Goal: Task Accomplishment & Management: Use online tool/utility

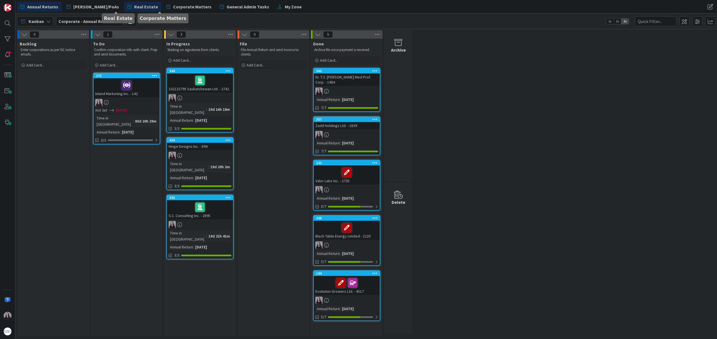
click at [134, 7] on span "Real Estate" at bounding box center [146, 6] width 24 height 7
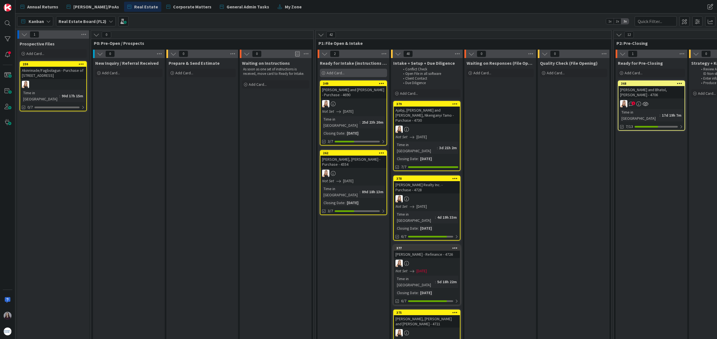
click at [357, 75] on div "Add Card..." at bounding box center [353, 73] width 67 height 8
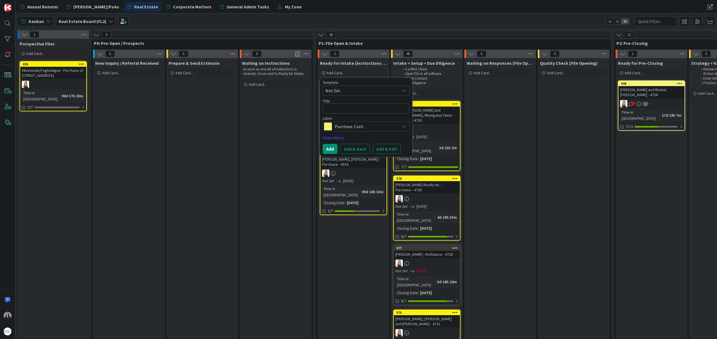
click at [391, 127] on span "Purchase: Cash" at bounding box center [366, 126] width 62 height 8
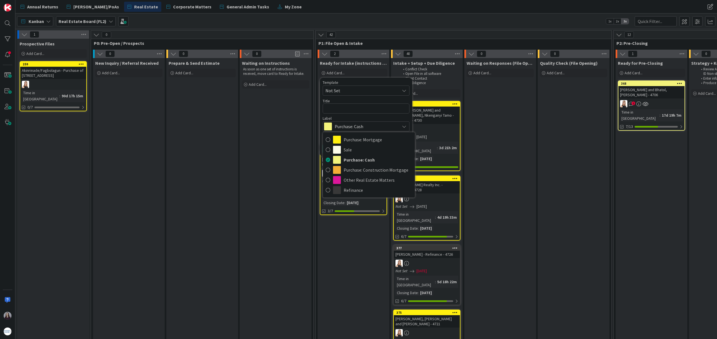
click at [372, 90] on span "Not Set" at bounding box center [361, 90] width 70 height 7
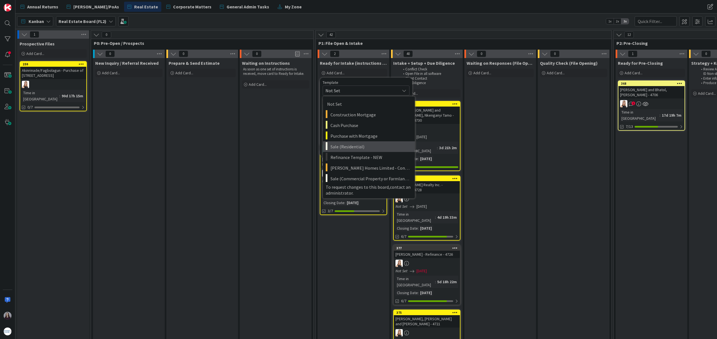
click at [366, 148] on span "Sale (Residential)" at bounding box center [371, 146] width 80 height 7
type textarea "x"
type textarea "Sale (Residential)"
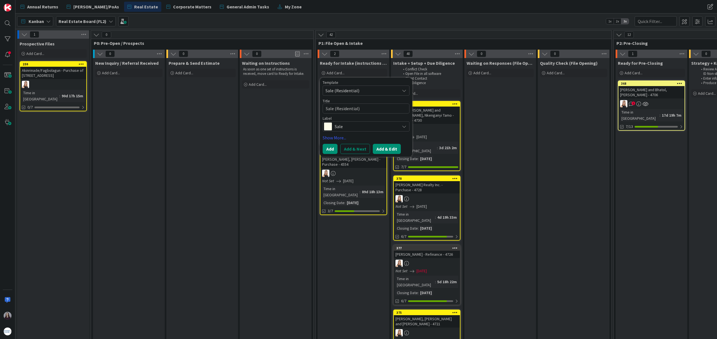
click at [386, 147] on button "Add & Edit" at bounding box center [387, 149] width 28 height 10
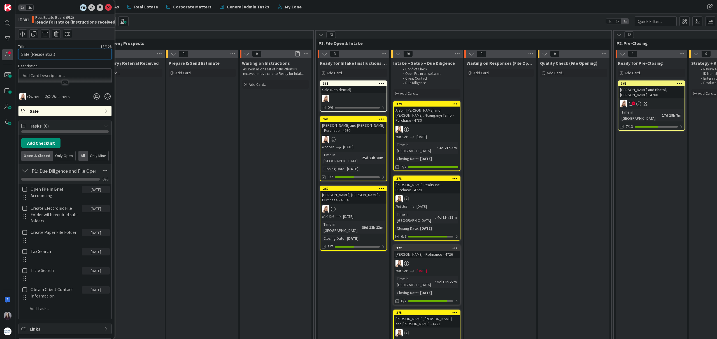
drag, startPoint x: 76, startPoint y: 56, endPoint x: 5, endPoint y: 55, distance: 71.7
click at [4, 55] on div "1x 2x ID 381 Real Estate Board (FL2) Ready for Intake (instructions received) T…" at bounding box center [7, 169] width 15 height 339
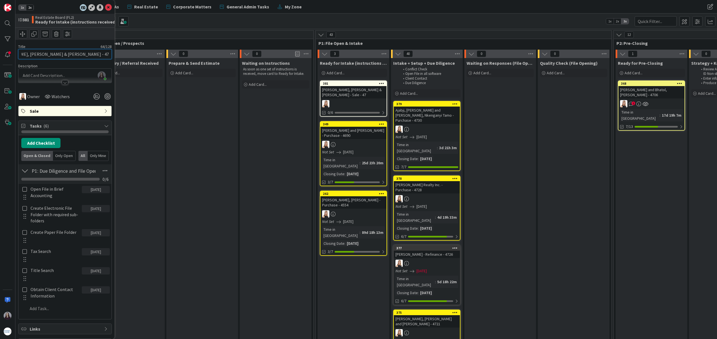
scroll to position [0, 31]
type input "[PERSON_NAME], [PERSON_NAME] & [PERSON_NAME] - 4735"
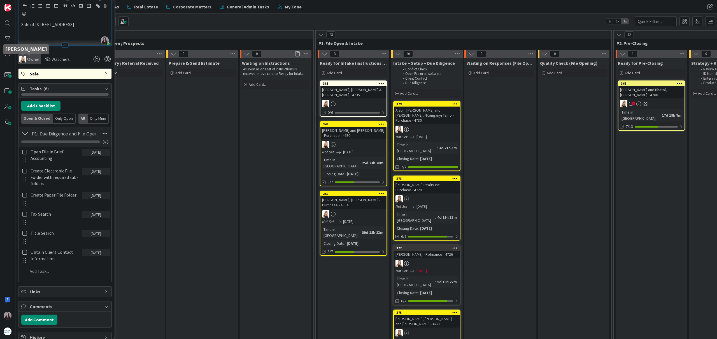
scroll to position [81, 0]
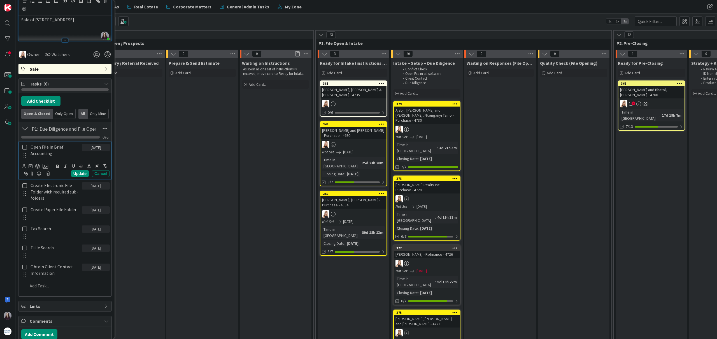
click at [25, 147] on icon at bounding box center [24, 147] width 4 height 5
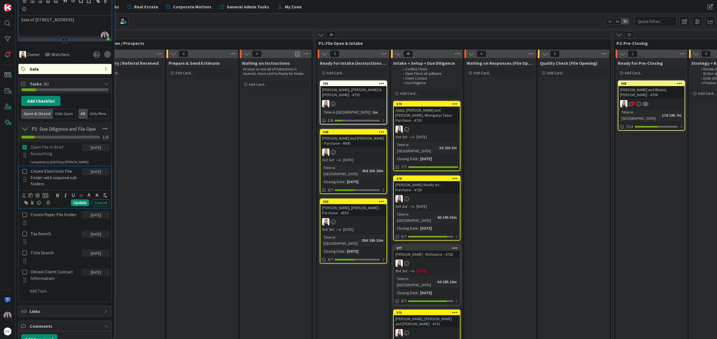
click at [25, 171] on icon at bounding box center [24, 171] width 4 height 5
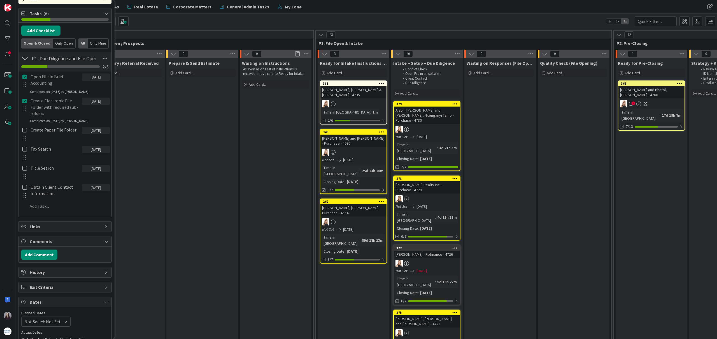
scroll to position [156, 0]
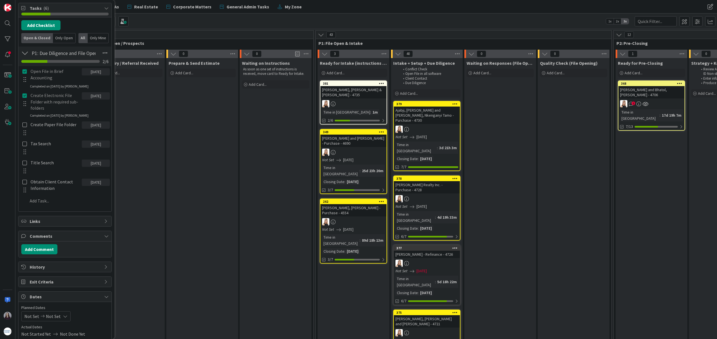
click at [26, 127] on div at bounding box center [24, 128] width 7 height 17
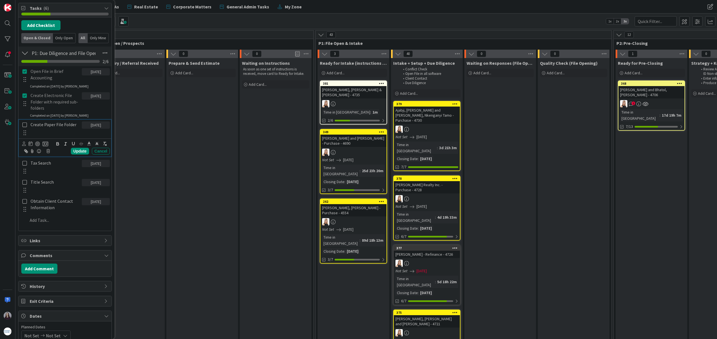
click at [24, 122] on icon at bounding box center [24, 124] width 4 height 5
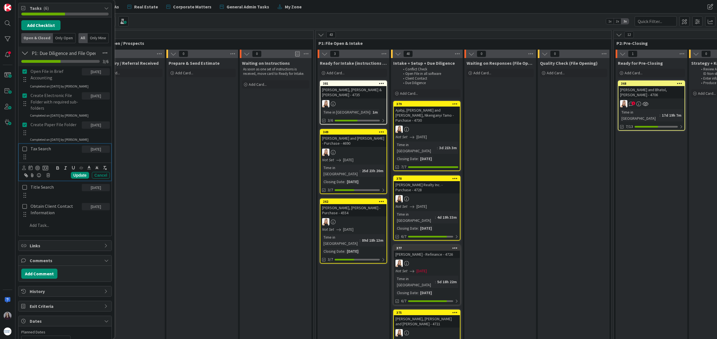
click at [24, 149] on icon at bounding box center [24, 148] width 4 height 5
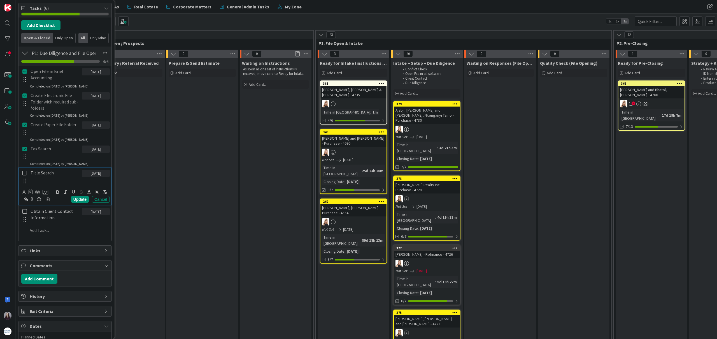
click at [26, 171] on icon at bounding box center [24, 172] width 4 height 5
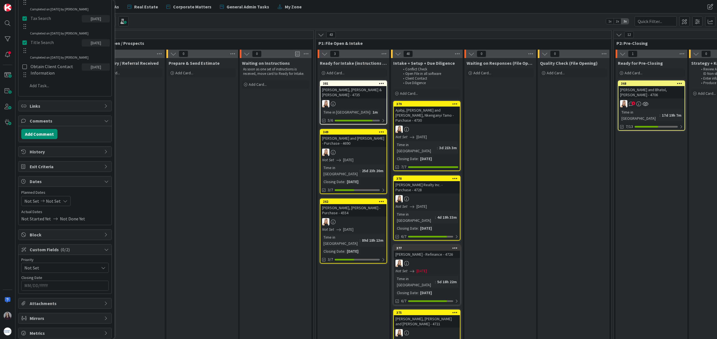
scroll to position [290, 0]
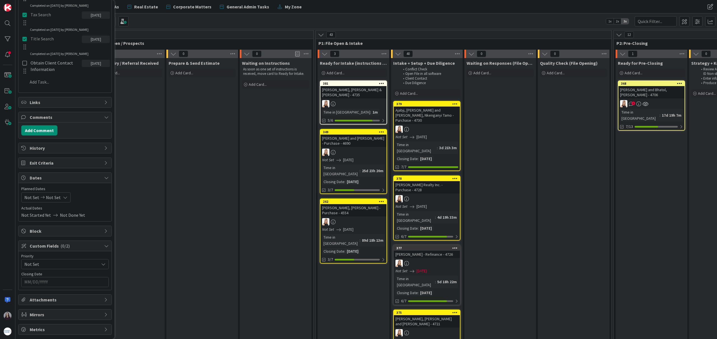
click at [64, 195] on icon at bounding box center [65, 197] width 4 height 4
click at [85, 266] on td "26" at bounding box center [87, 267] width 11 height 11
type input "[DATE]"
click at [86, 267] on td "26" at bounding box center [87, 267] width 11 height 11
type input "[DATE]"
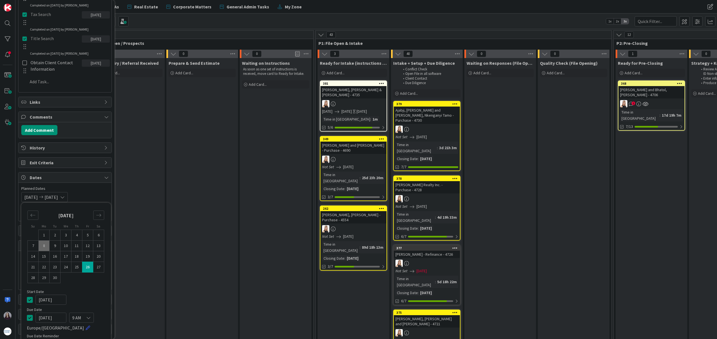
click at [29, 302] on icon at bounding box center [30, 299] width 6 height 7
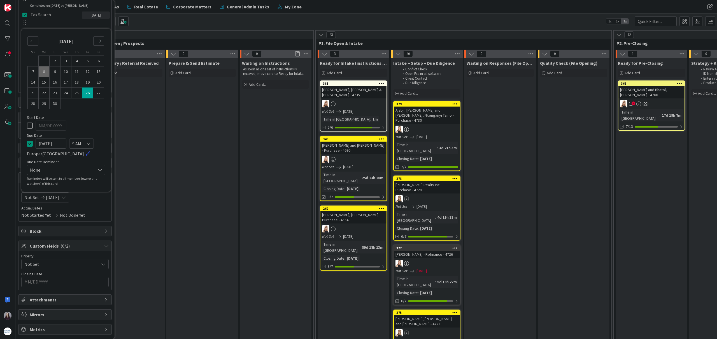
click at [92, 284] on input "MM/DD/YYYY" at bounding box center [64, 282] width 81 height 10
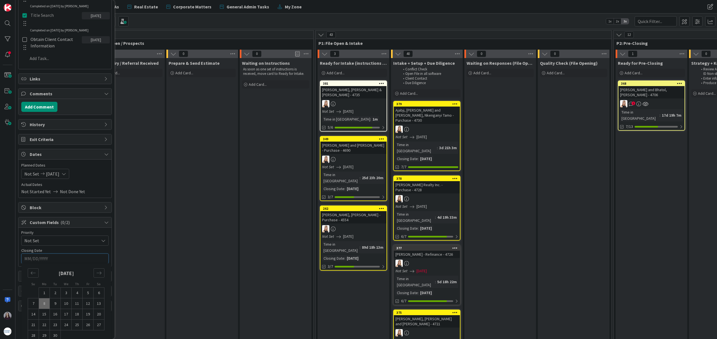
scroll to position [322, 0]
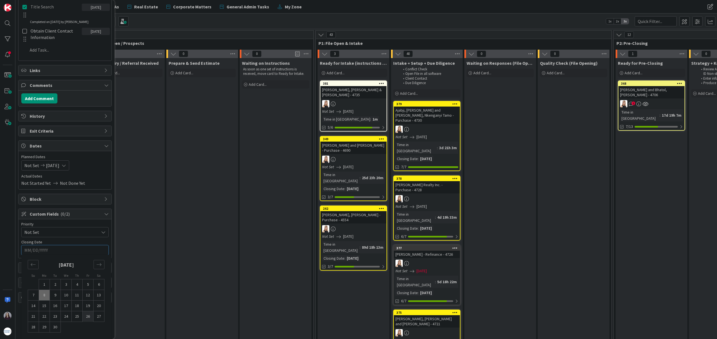
click at [86, 317] on td "26" at bounding box center [88, 316] width 11 height 11
type input "[DATE]"
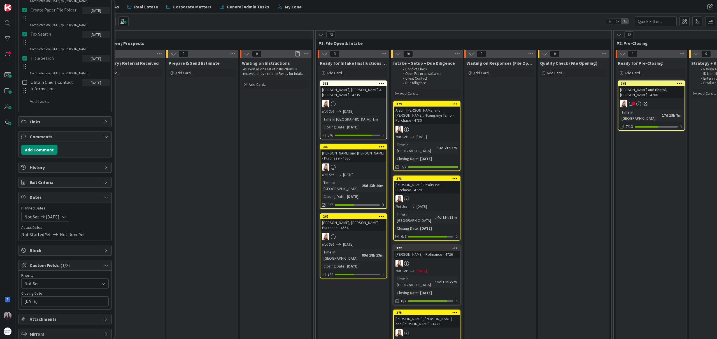
scroll to position [0, 0]
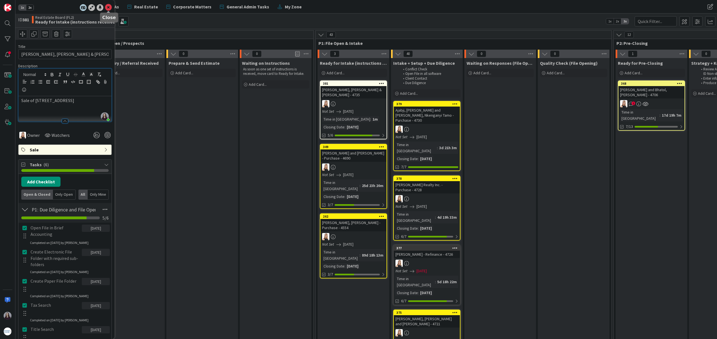
click at [107, 8] on icon at bounding box center [108, 7] width 7 height 7
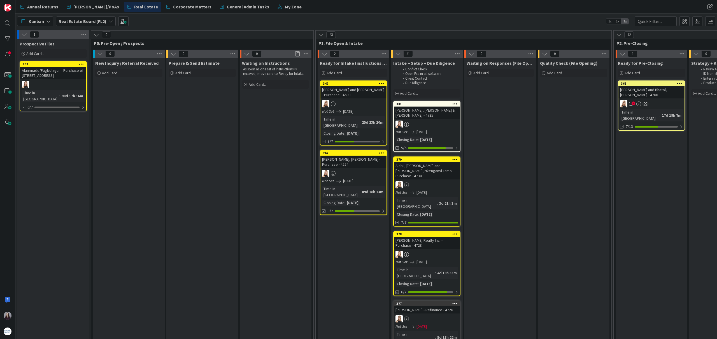
drag, startPoint x: 365, startPoint y: 83, endPoint x: 366, endPoint y: 1, distance: 82.4
click at [39, 7] on span "Annual Returns" at bounding box center [42, 6] width 31 height 7
